Goal: Task Accomplishment & Management: Manage account settings

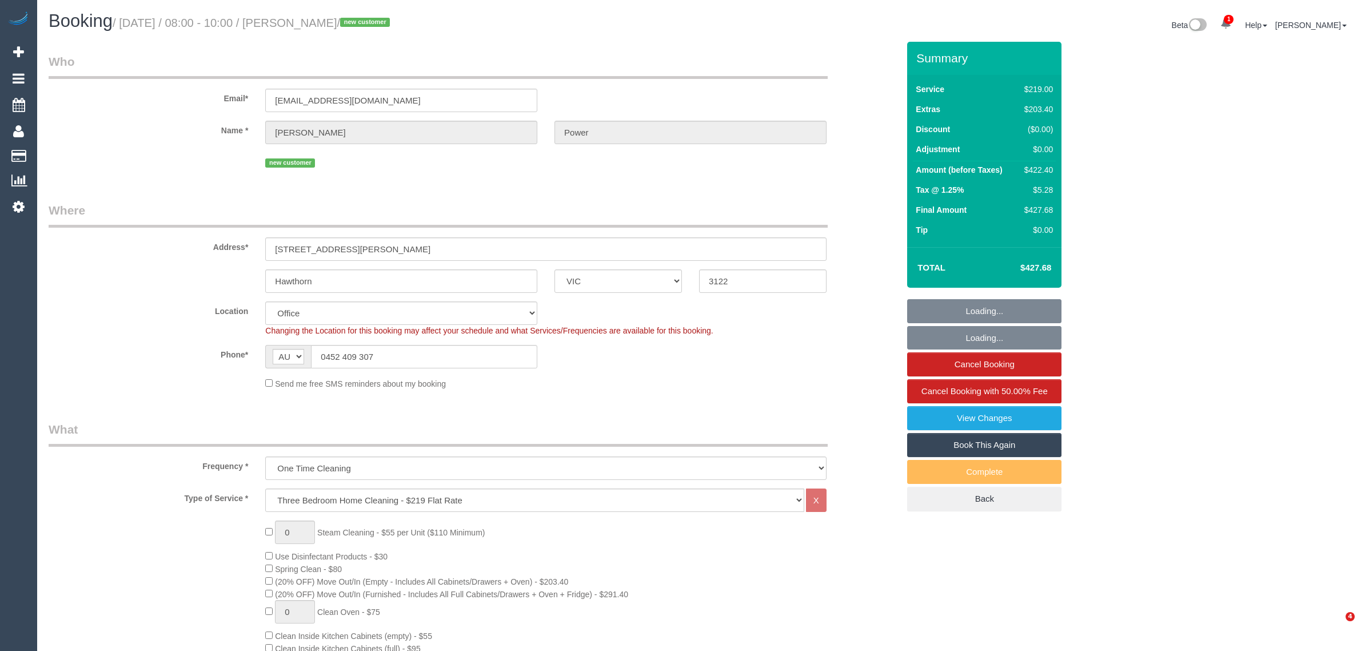
select select "VIC"
select select "number:28"
select select "number:15"
select select "number:19"
select select "number:25"
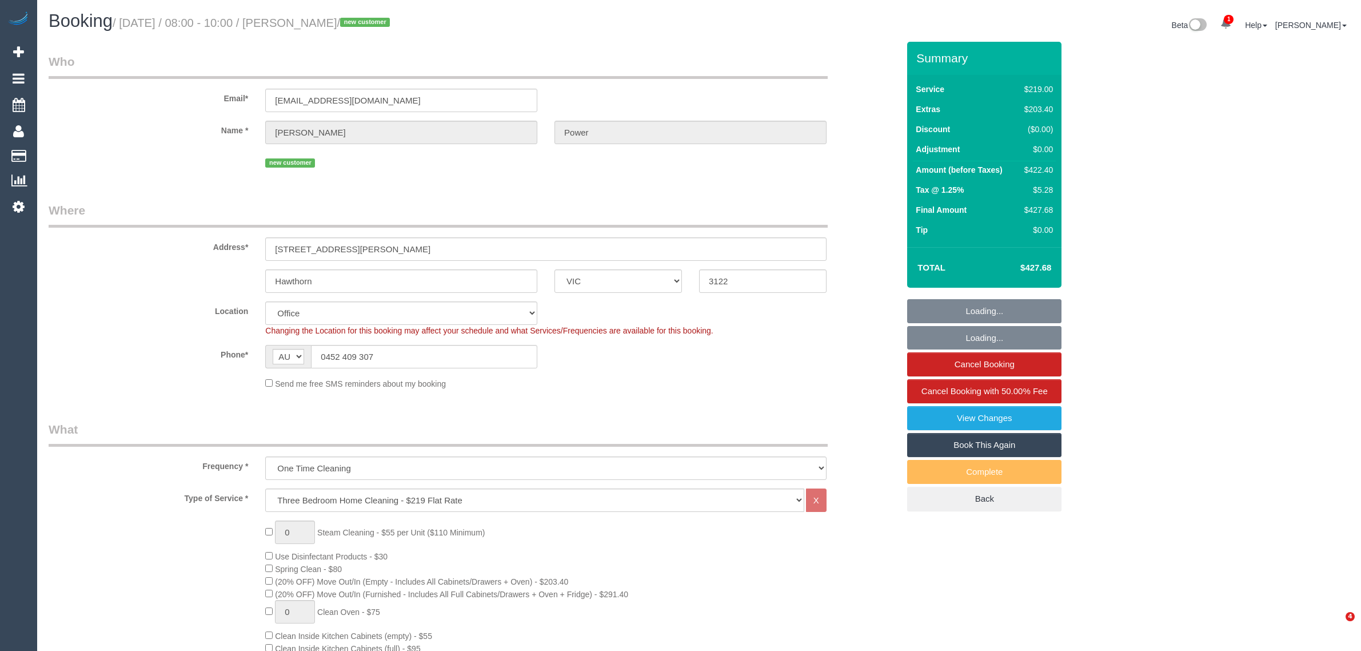
select select "number:26"
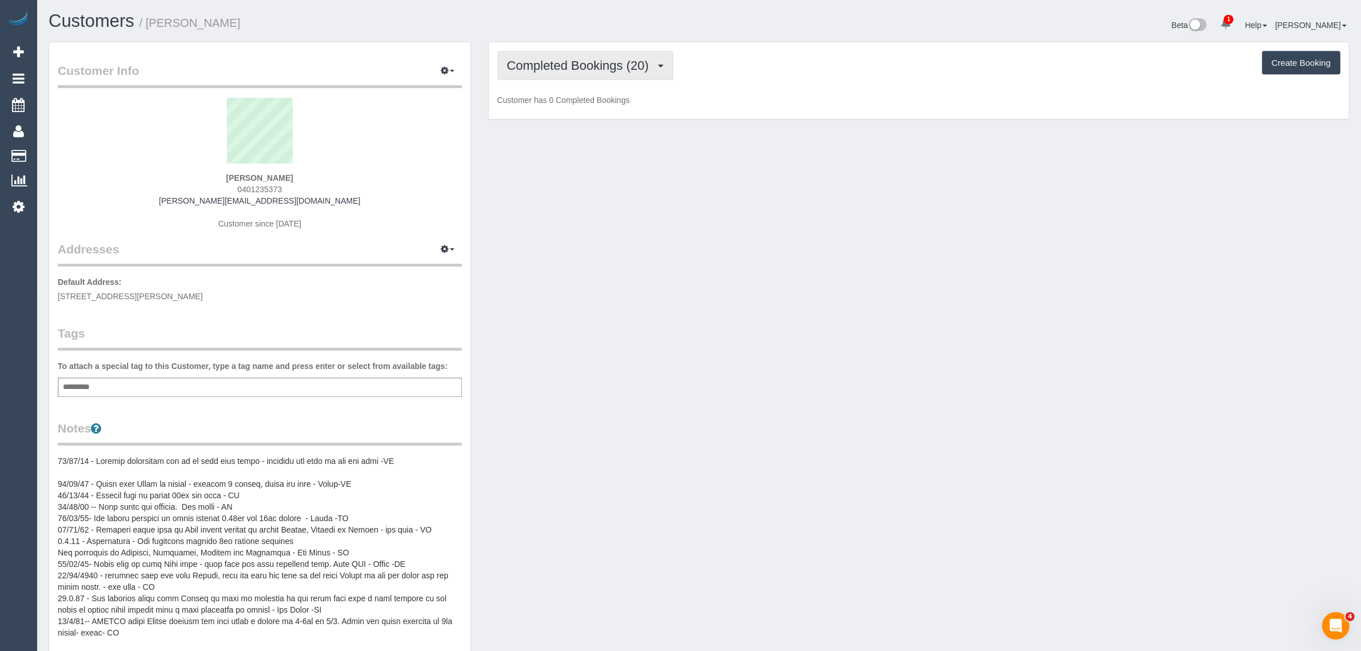
click at [628, 70] on span "Completed Bookings (20)" at bounding box center [580, 65] width 147 height 14
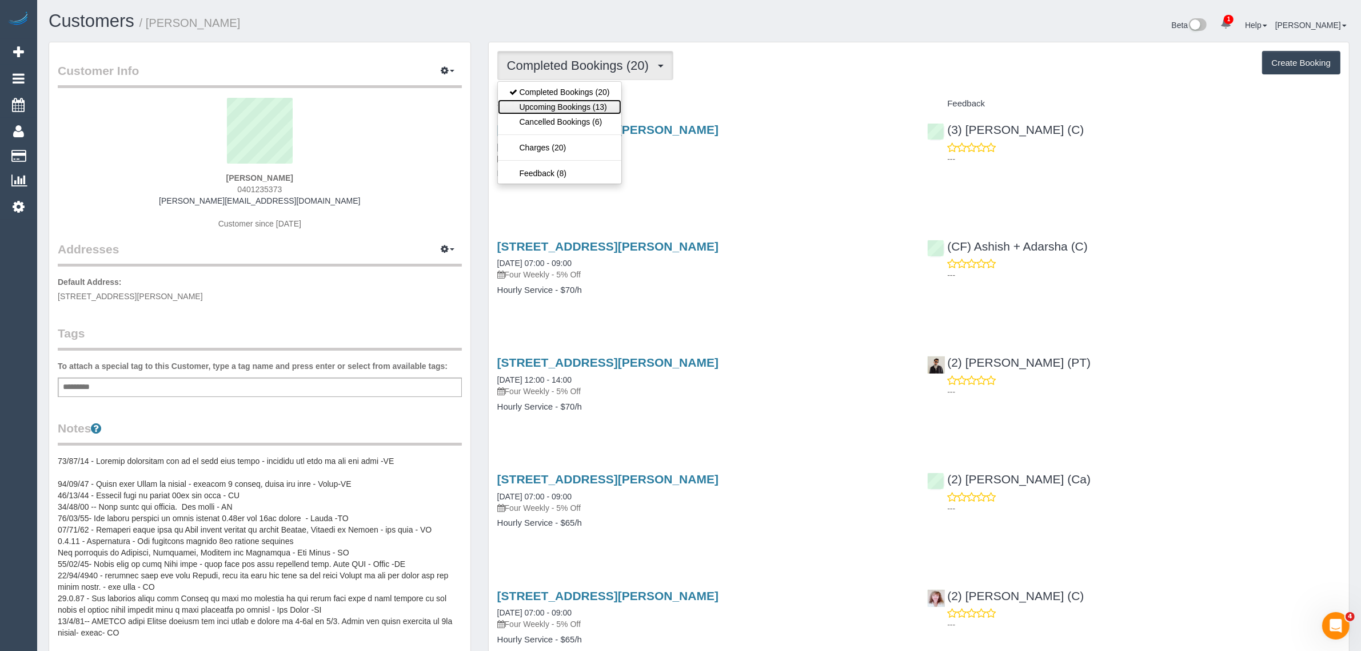
click at [596, 109] on link "Upcoming Bookings (13)" at bounding box center [559, 106] width 123 height 15
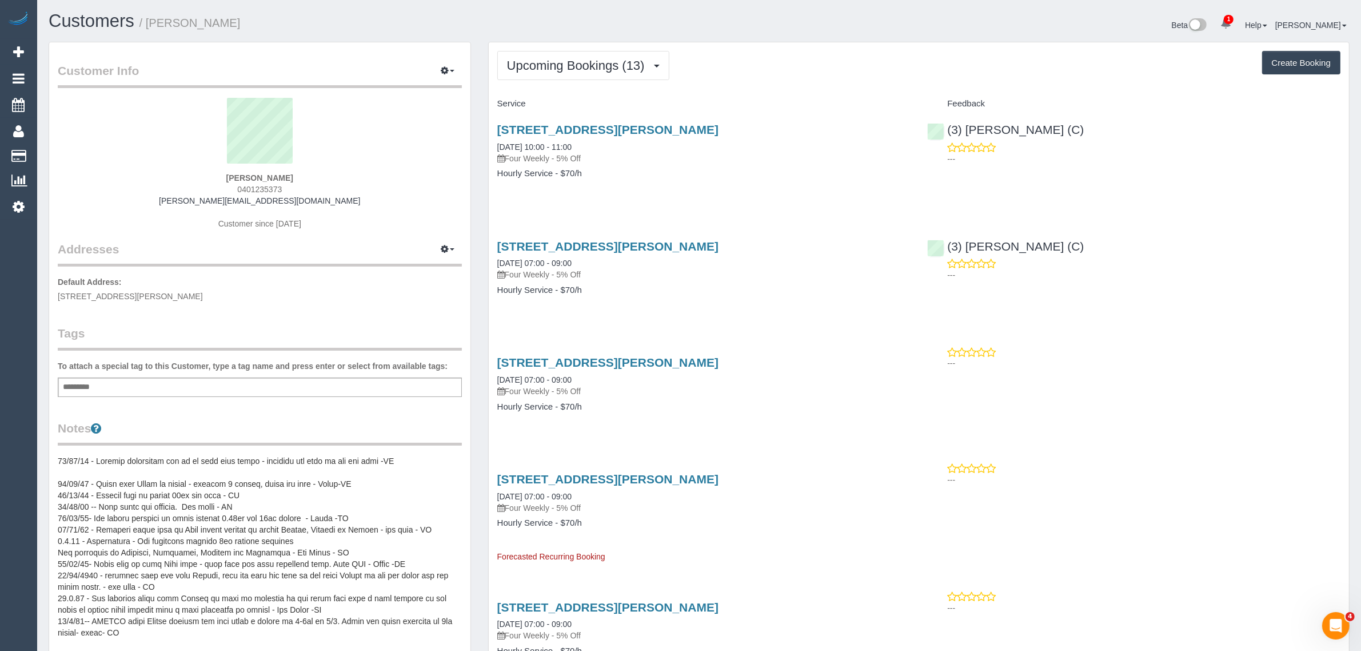
drag, startPoint x: 489, startPoint y: 264, endPoint x: 537, endPoint y: 262, distance: 48.1
click at [537, 262] on div "[STREET_ADDRESS][PERSON_NAME] [DATE] 07:00 - 09:00 Four Weekly - 5% Off Hourly …" at bounding box center [704, 274] width 430 height 88
copy link "[DATE]"
